Goal: Use online tool/utility: Utilize a website feature to perform a specific function

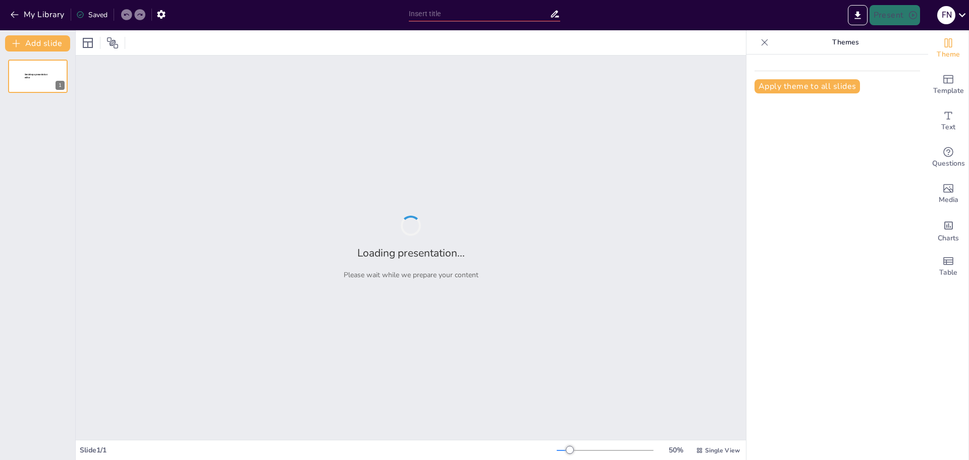
type input "Imported Presentación_RIS_PACS_OK - copia.pptx"
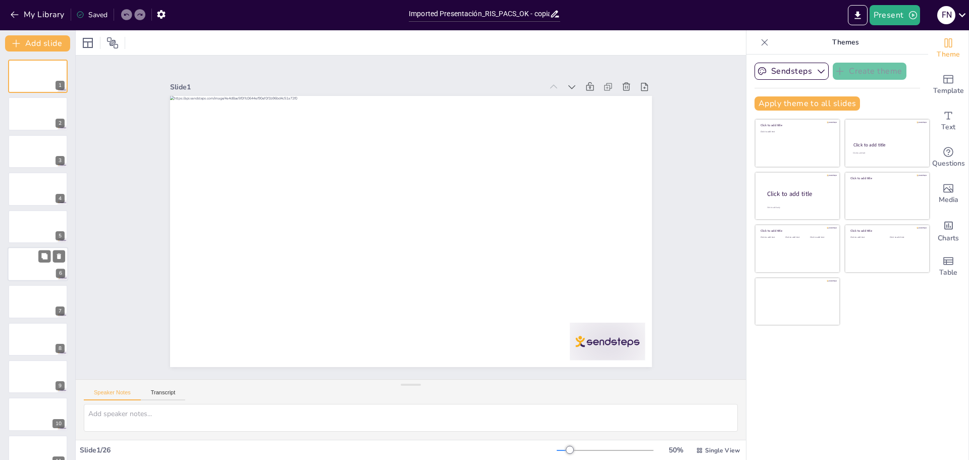
scroll to position [101, 0]
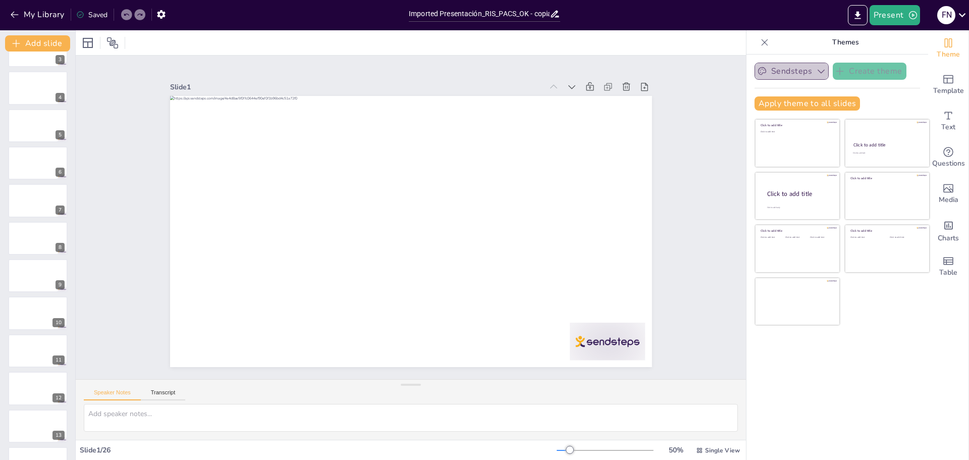
click at [800, 71] on button "Sendsteps" at bounding box center [792, 71] width 74 height 17
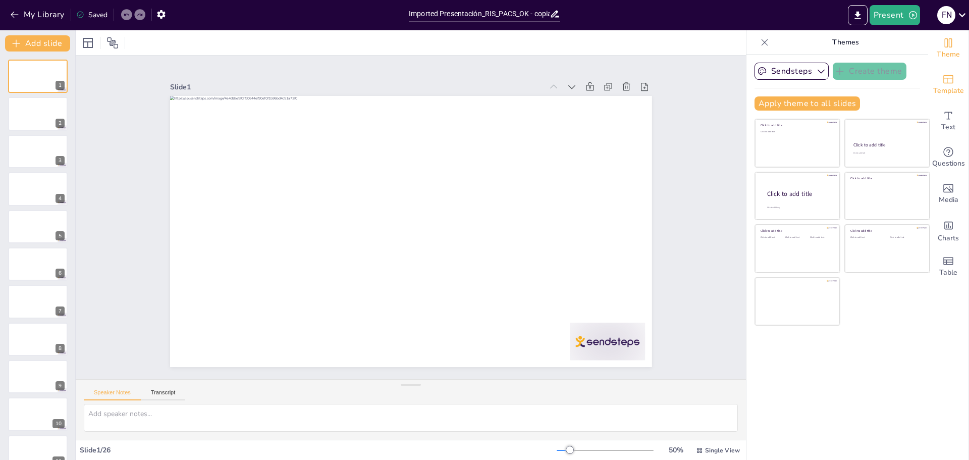
click at [947, 76] on div "Template" at bounding box center [948, 85] width 40 height 36
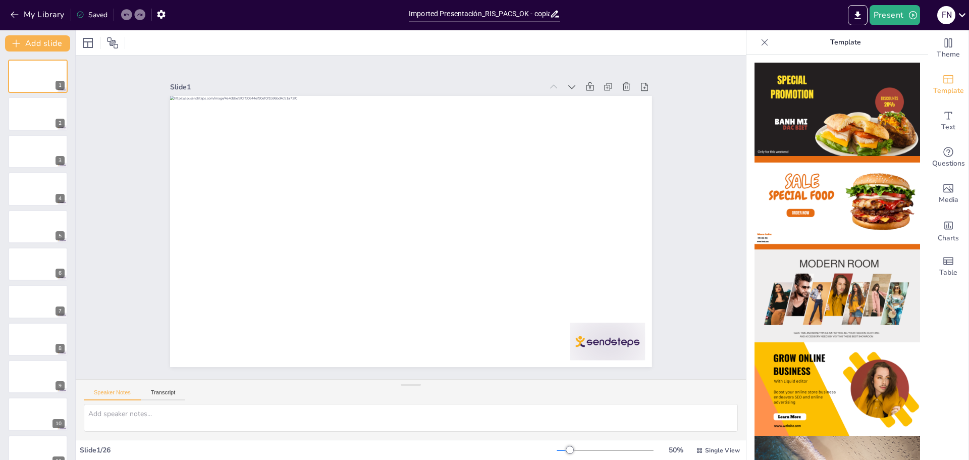
click at [835, 278] on img at bounding box center [838, 295] width 166 height 93
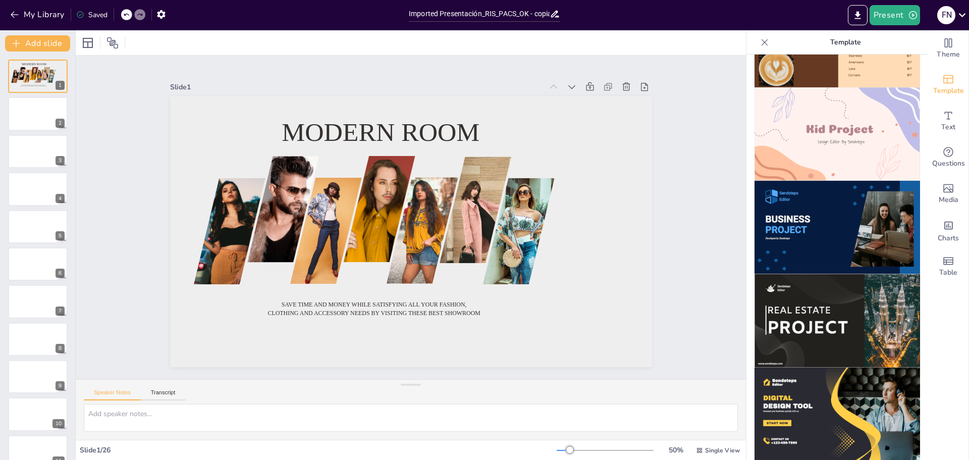
scroll to position [858, 0]
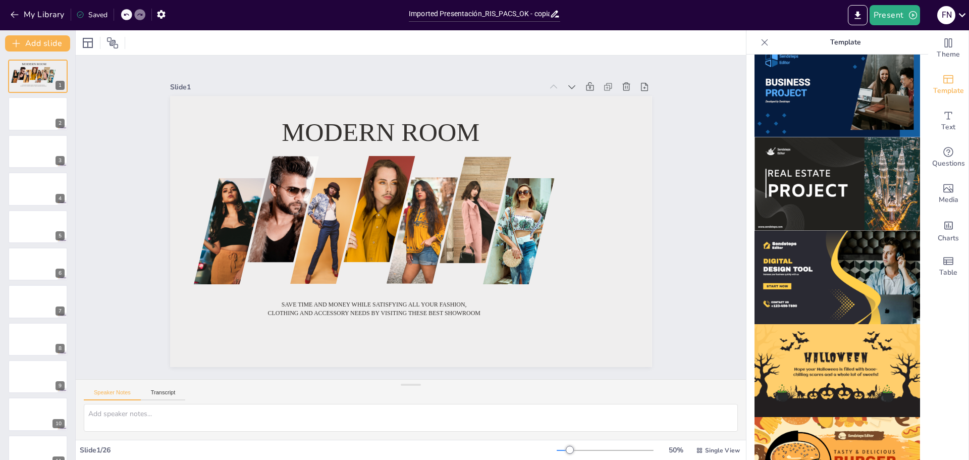
click at [847, 174] on img at bounding box center [838, 183] width 166 height 93
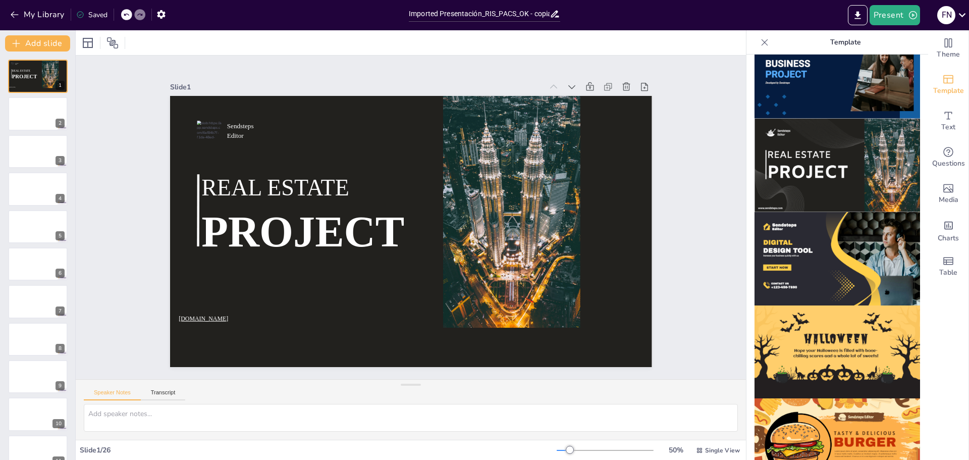
scroll to position [523, 0]
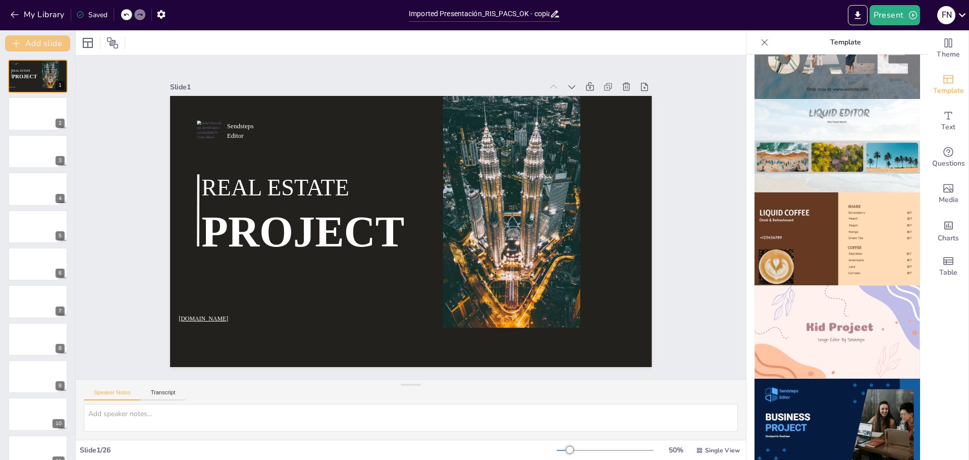
click at [46, 46] on button "Add slide" at bounding box center [37, 43] width 65 height 16
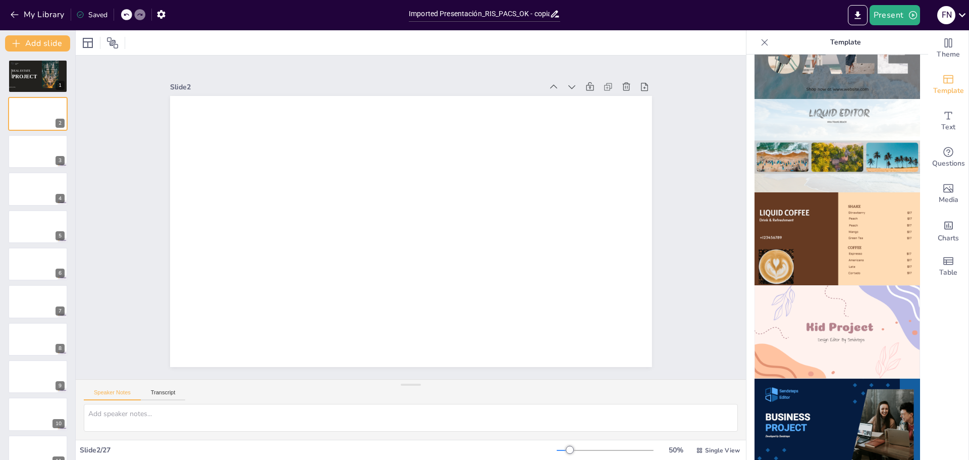
click at [840, 306] on img at bounding box center [838, 331] width 166 height 93
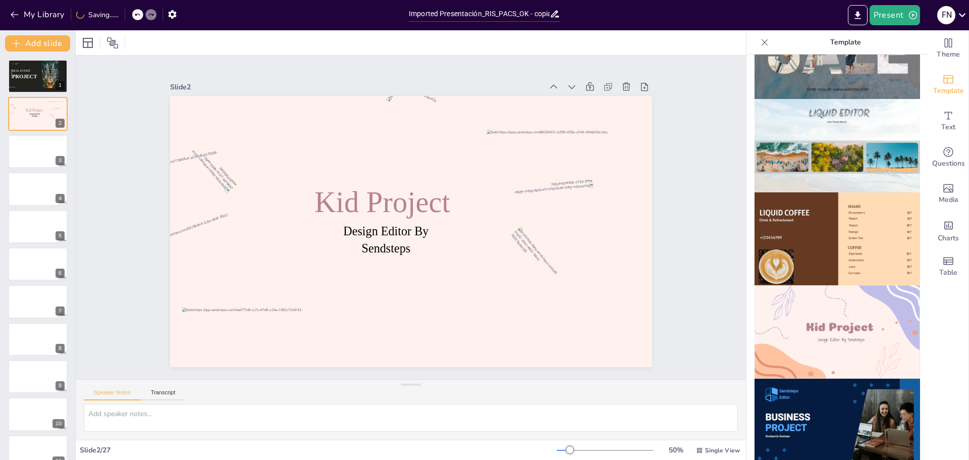
click at [845, 389] on img at bounding box center [838, 425] width 166 height 93
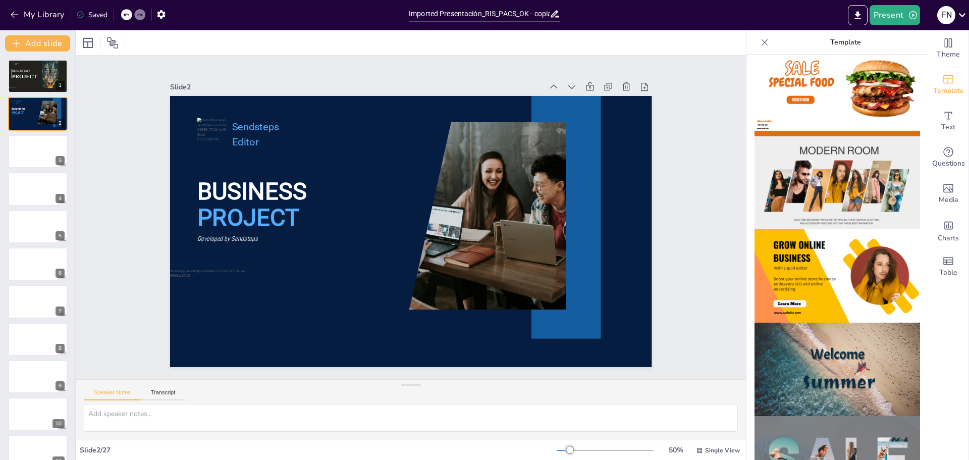
scroll to position [0, 0]
